Goal: Information Seeking & Learning: Learn about a topic

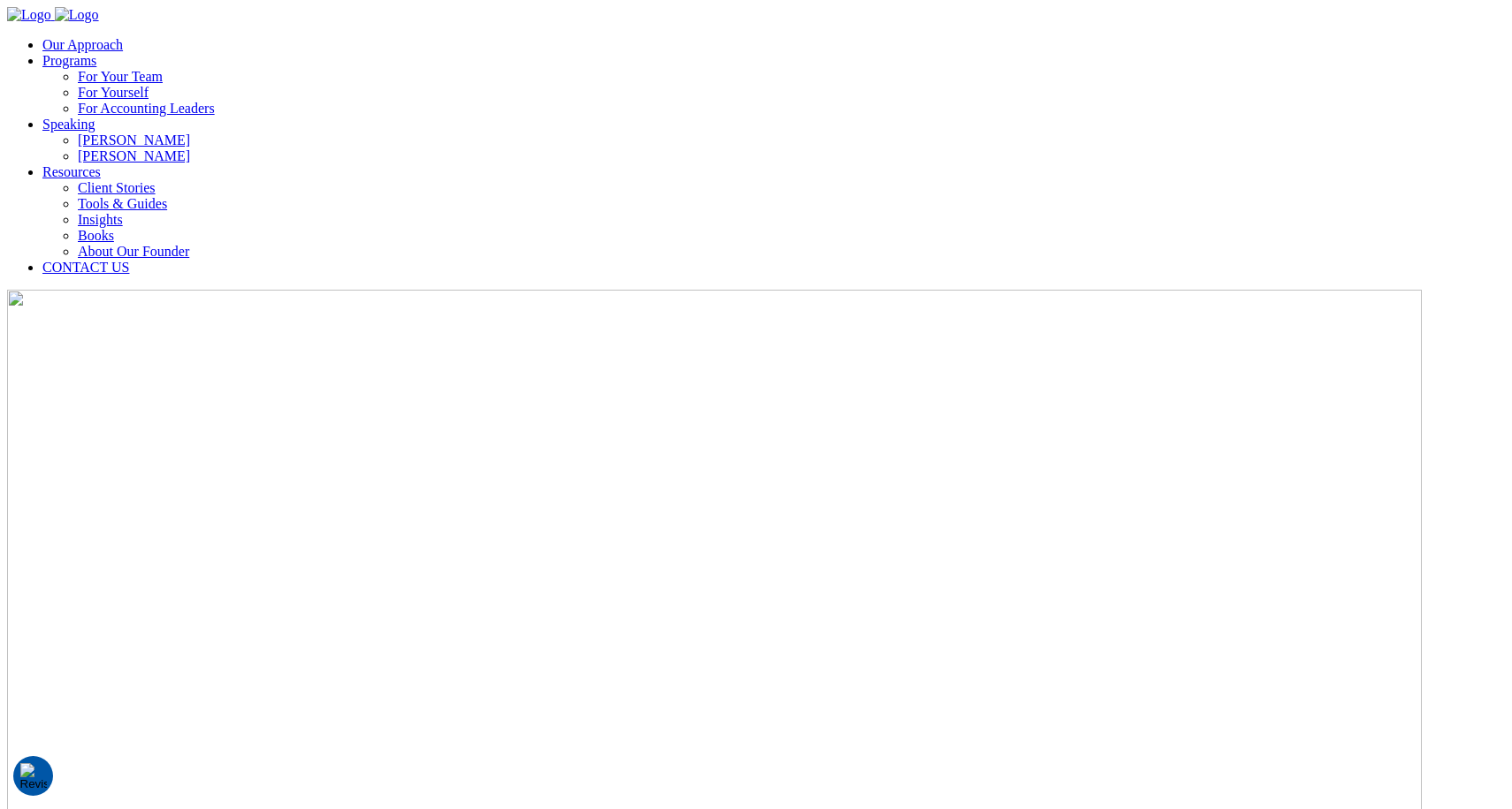
click at [123, 37] on link "Our Approach" at bounding box center [83, 45] width 81 height 15
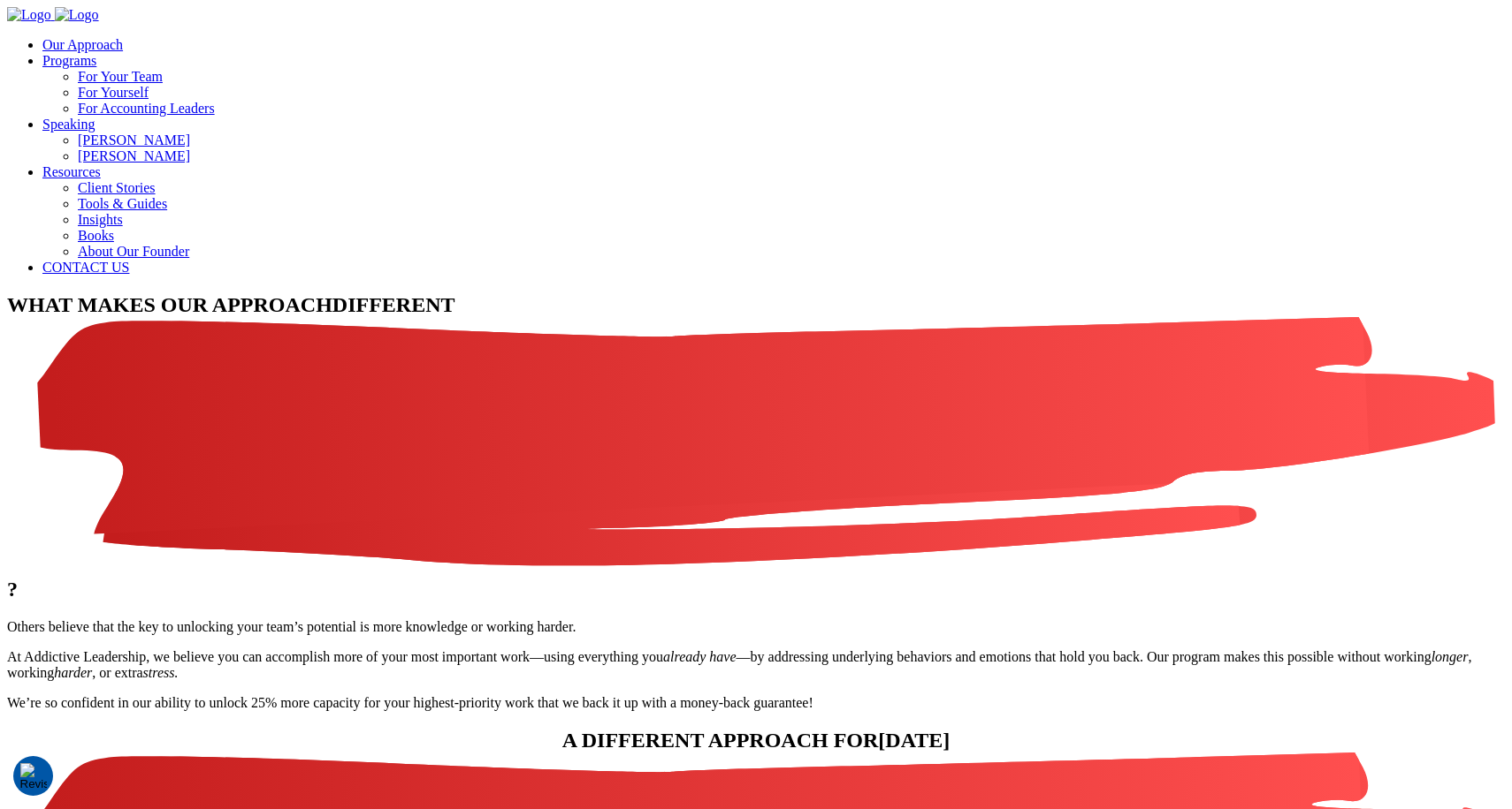
click at [97, 53] on link "Programs" at bounding box center [69, 61] width 54 height 15
click at [1012, 84] on li "For Your Team" at bounding box center [791, 77] width 1427 height 16
click at [162, 82] on link "For Your Team" at bounding box center [120, 77] width 84 height 15
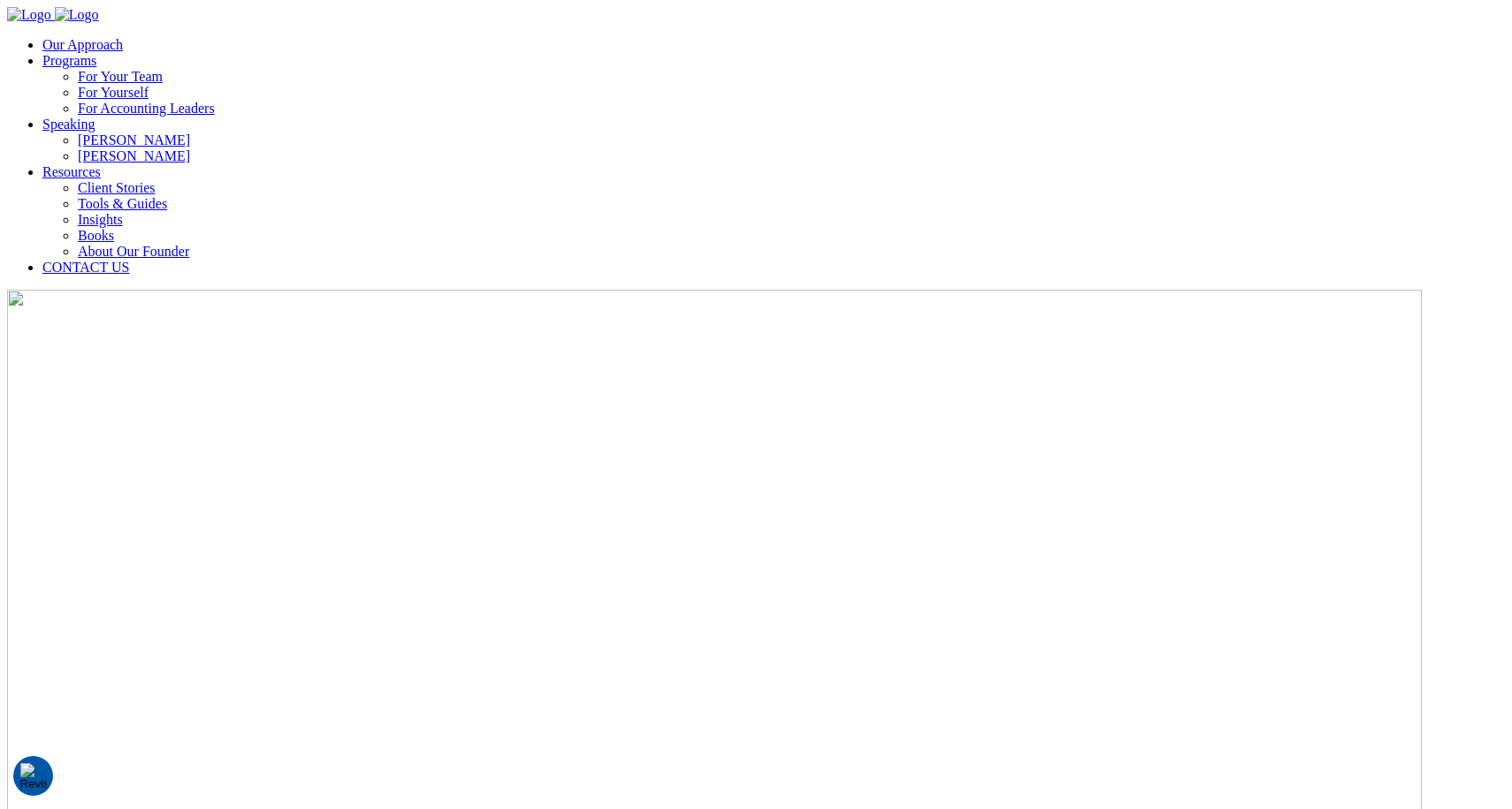
click at [70, 23] on img "Company Logo" at bounding box center [76, 15] width 44 height 16
